Goal: Task Accomplishment & Management: Manage account settings

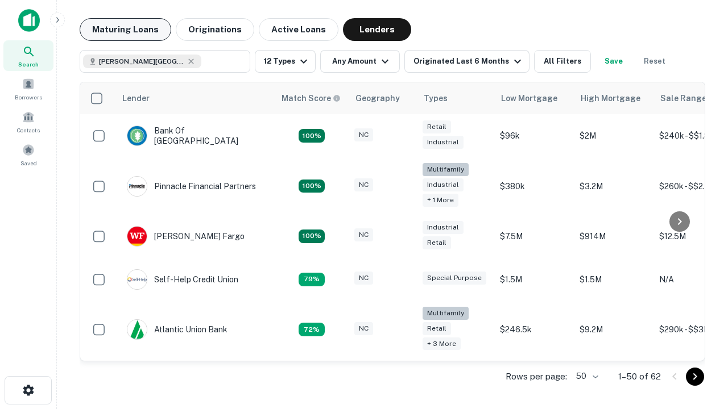
click at [125, 30] on button "Maturing Loans" at bounding box center [126, 29] width 92 height 23
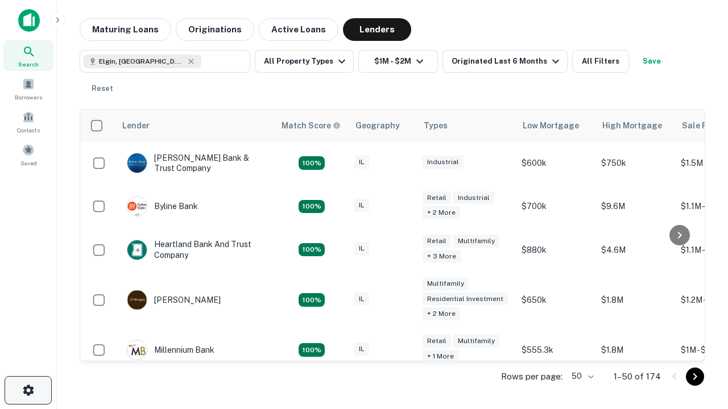
click at [28, 391] on icon "button" at bounding box center [29, 391] width 14 height 14
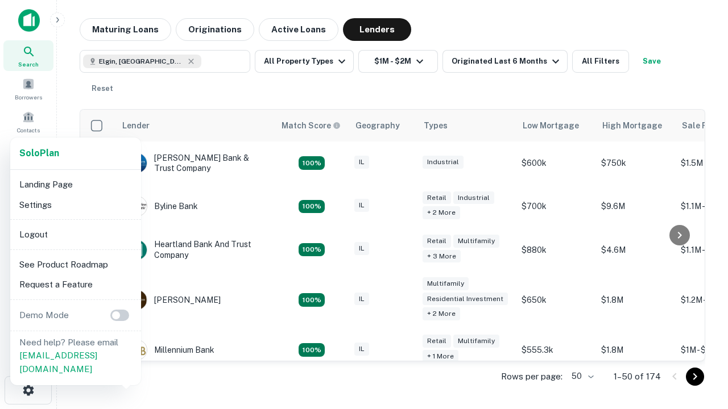
click at [75, 234] on li "Logout" at bounding box center [76, 235] width 122 height 20
